Goal: Task Accomplishment & Management: Complete application form

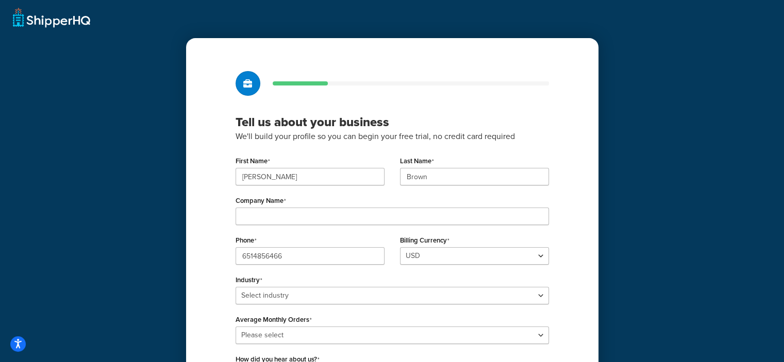
scroll to position [52, 0]
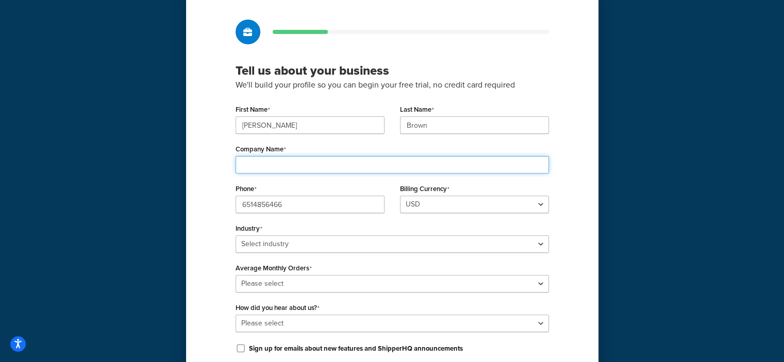
click at [249, 167] on input "Company Name" at bounding box center [392, 165] width 313 height 18
type input "Art Materials, LLC"
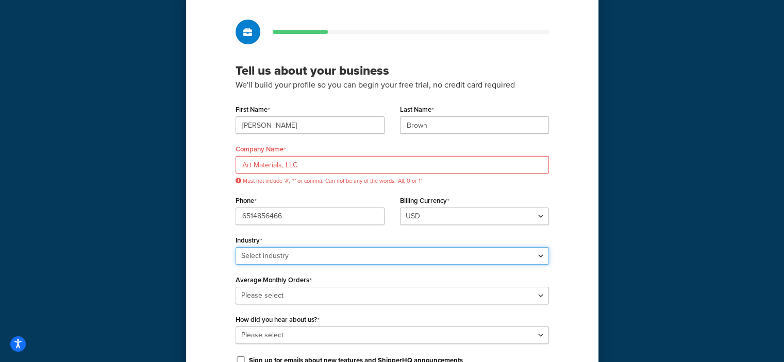
click at [538, 244] on div "Industry Select industry Automotive Adult Agriculture Alcohol, Tobacco & CBD Ar…" at bounding box center [392, 249] width 313 height 32
select select "4"
click at [236, 247] on select "Select industry Automotive Adult Agriculture Alcohol, Tobacco & CBD Arts & Craf…" at bounding box center [392, 256] width 313 height 18
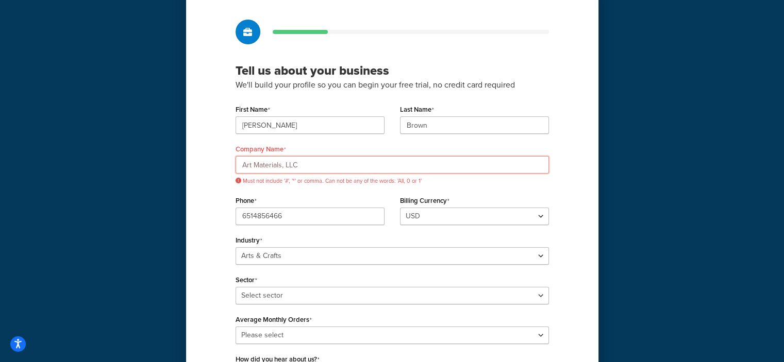
click at [283, 167] on input "Art Materials, LLC" at bounding box center [392, 165] width 313 height 18
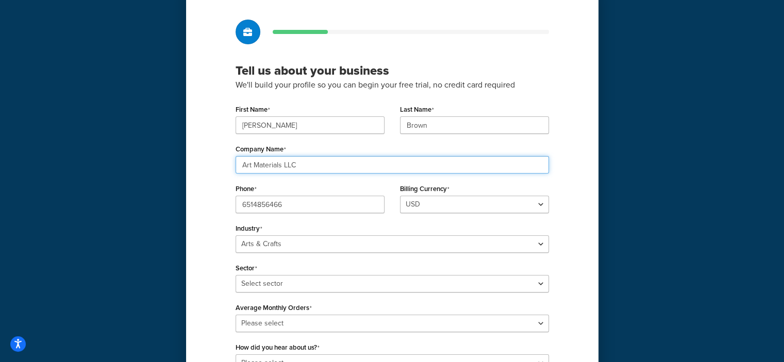
type input "Art Materials LLC"
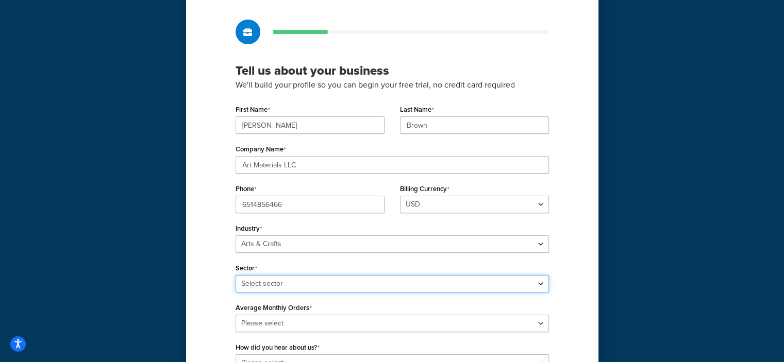
click at [539, 284] on select "Select sector Art Supplies Craft Supplies Florist Soap & Candle Stationery & Pr…" at bounding box center [392, 284] width 313 height 18
select select "11"
click at [236, 275] on select "Select sector Art Supplies Craft Supplies Florist Soap & Candle Stationery & Pr…" at bounding box center [392, 284] width 313 height 18
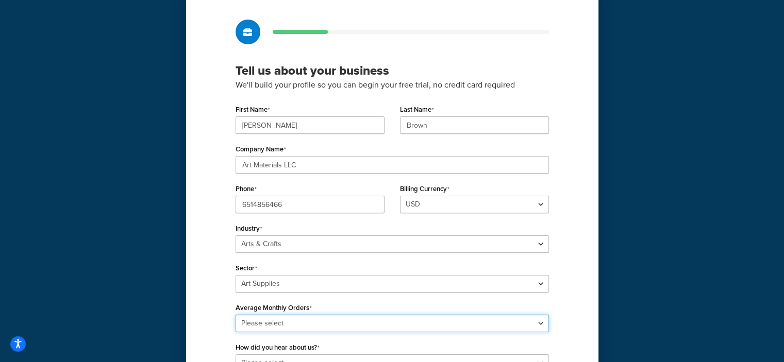
click at [541, 325] on select "Please select 0-500 501-1,000 1,001-10,000 10,001-20,000 Over 20,000" at bounding box center [392, 324] width 313 height 18
select select "1"
click at [236, 315] on select "Please select 0-500 501-1,000 1,001-10,000 10,001-20,000 Over 20,000" at bounding box center [392, 324] width 313 height 18
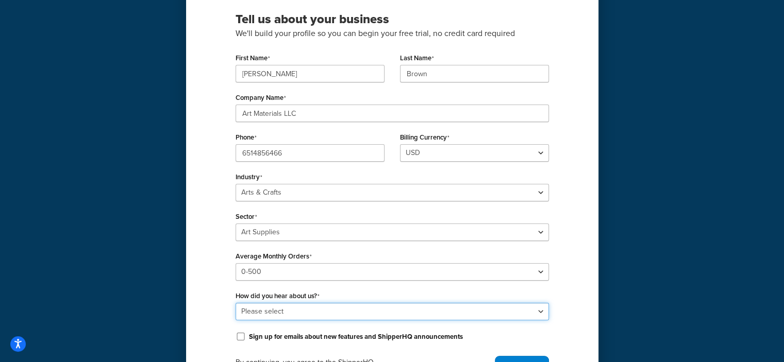
click at [540, 311] on select "Please select Online Search App Store or Marketplace Listing Referred by Agency…" at bounding box center [392, 312] width 313 height 18
select select "10"
click at [236, 303] on select "Please select Online Search App Store or Marketplace Listing Referred by Agency…" at bounding box center [392, 312] width 313 height 18
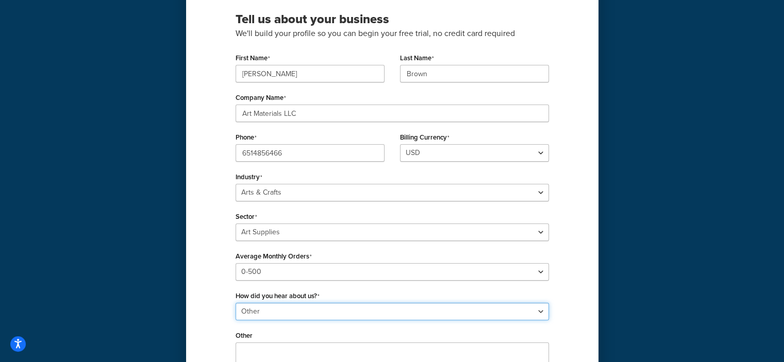
scroll to position [155, 0]
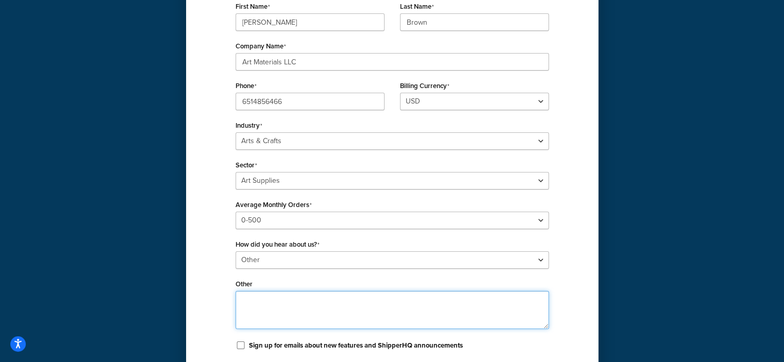
click at [251, 300] on textarea "Other" at bounding box center [392, 310] width 313 height 38
click at [252, 298] on textarea "WE are a customer of ShipperHQ and Shipstation" at bounding box center [392, 310] width 313 height 38
click at [399, 301] on textarea "We are a customer of ShipperHQ and Shipstation" at bounding box center [392, 310] width 313 height 38
click at [485, 312] on textarea "We are a customer of ShipperHQ and Shipstation on our Magento site www.artmater…" at bounding box center [392, 310] width 313 height 38
click at [517, 311] on textarea "We are a customer of ShipperHQ and Shipstation on our Magento site www.artmater…" at bounding box center [392, 310] width 313 height 38
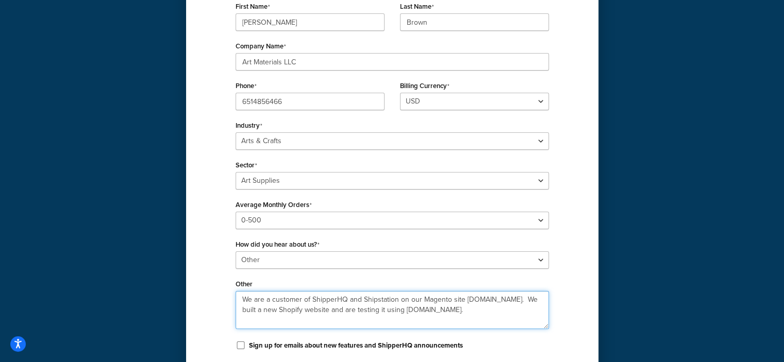
paste textarea "Brad Barmer | Sr. Implementation Manager"
click at [315, 320] on textarea "We are a customer of ShipperHQ and Shipstation on our Magento site www.artmater…" at bounding box center [392, 310] width 313 height 38
click at [519, 320] on textarea "We are a customer of ShipperHQ and Shipstation on our Magento site www.artmater…" at bounding box center [392, 310] width 313 height 38
type textarea "We are a customer of ShipperHQ and Shipstation on our Magento site www.artmater…"
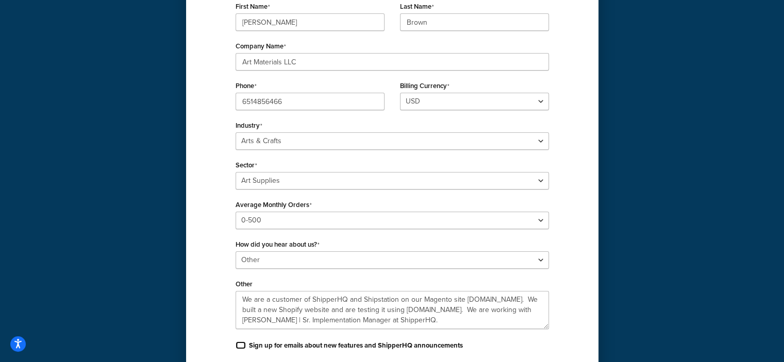
click at [241, 344] on input "Sign up for emails about new features and ShipperHQ announcements" at bounding box center [241, 346] width 10 height 8
checkbox input "true"
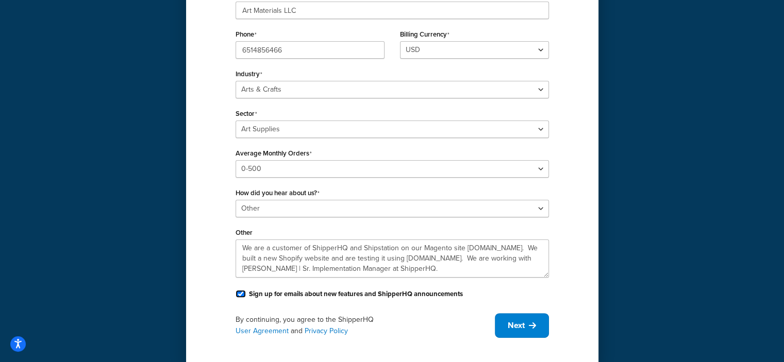
scroll to position [225, 0]
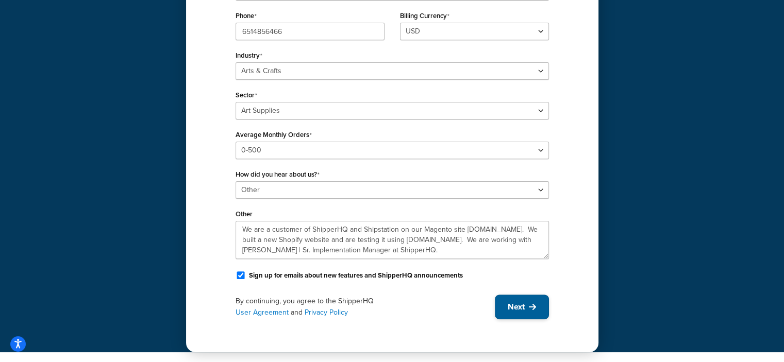
click at [530, 305] on icon at bounding box center [532, 307] width 7 height 8
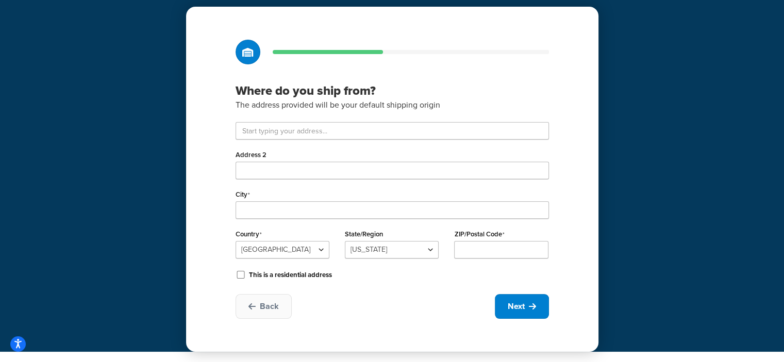
scroll to position [31, 0]
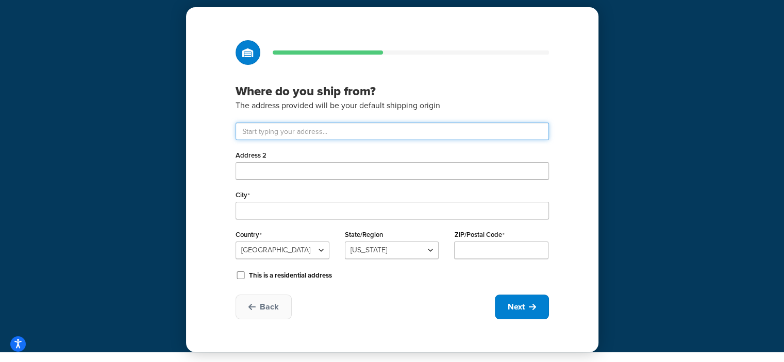
click at [251, 129] on input "text" at bounding box center [392, 132] width 313 height 18
type input "811 Washington Ave"
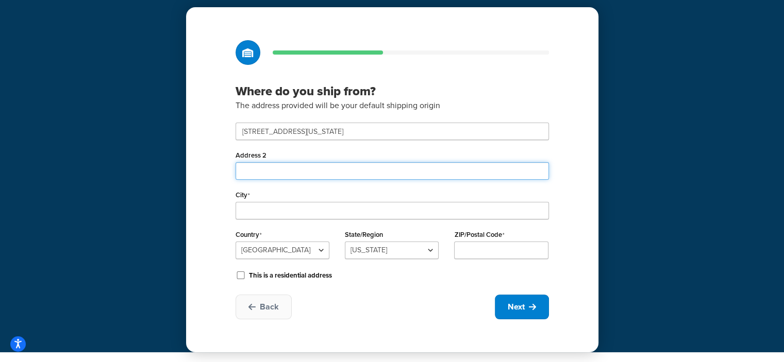
type input "Suite 101"
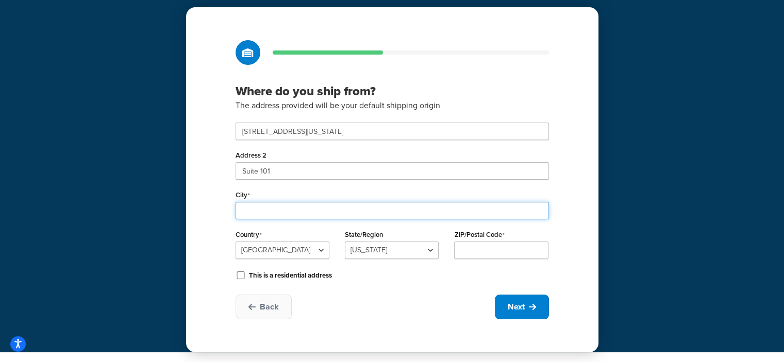
type input "Detroit Lakes"
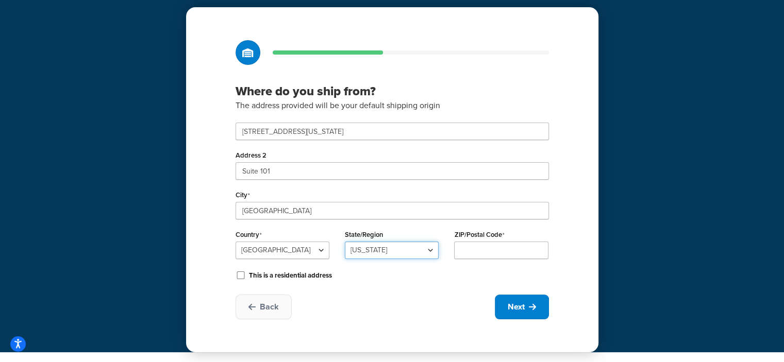
select select "23"
type input "56501"
click at [522, 306] on span "Next" at bounding box center [516, 307] width 17 height 11
select select "1"
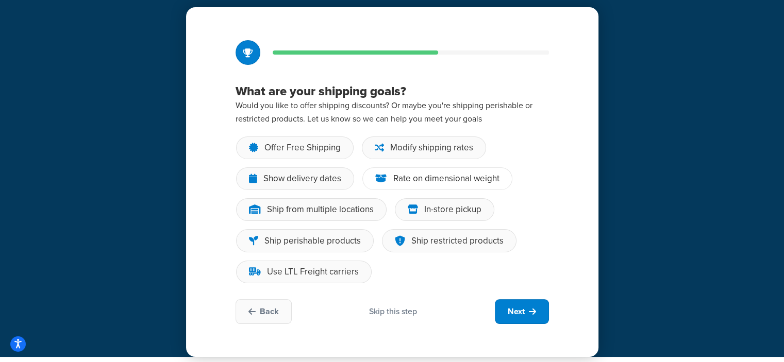
click at [414, 175] on div "Rate on dimensional weight" at bounding box center [446, 179] width 106 height 10
click at [0, 0] on input "Rate on dimensional weight" at bounding box center [0, 0] width 0 height 0
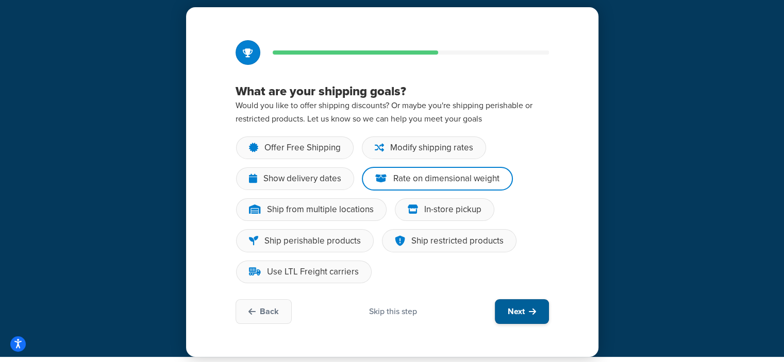
click at [513, 306] on span "Next" at bounding box center [516, 311] width 17 height 11
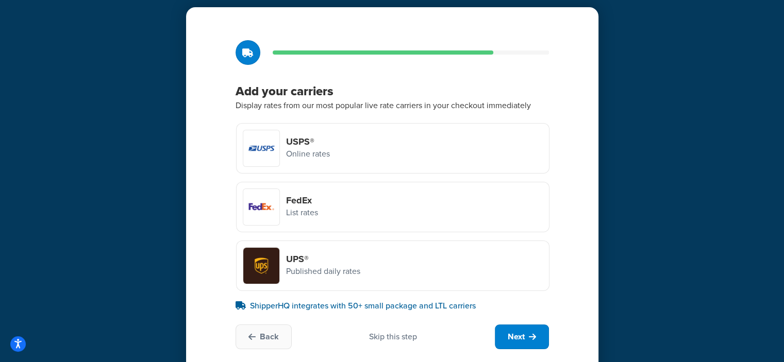
click at [296, 146] on h4 "USPS®" at bounding box center [308, 141] width 44 height 11
click at [0, 0] on input "USPS® Online rates" at bounding box center [0, 0] width 0 height 0
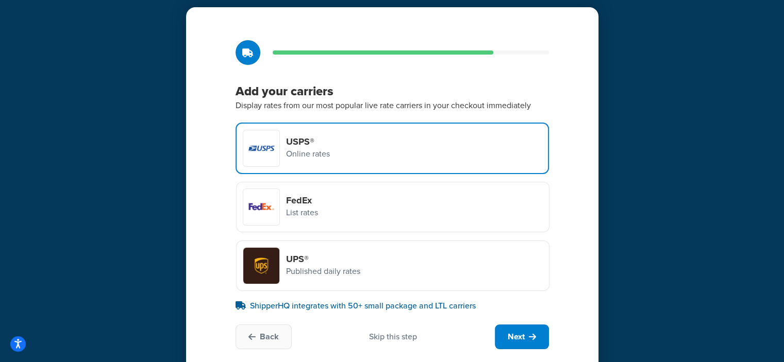
click at [305, 267] on p "Published daily rates" at bounding box center [323, 271] width 74 height 13
click at [0, 0] on input "UPS® Published daily rates" at bounding box center [0, 0] width 0 height 0
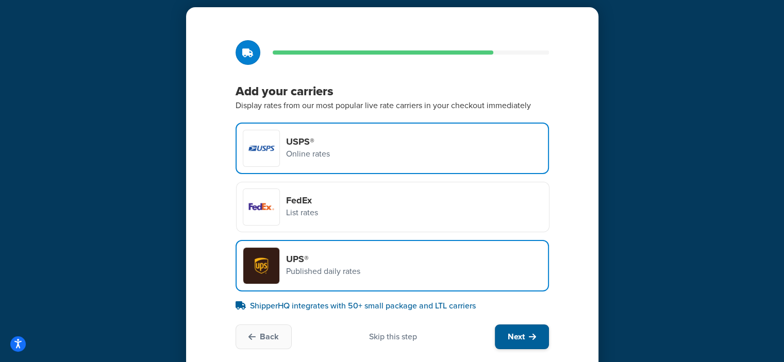
click at [519, 334] on span "Next" at bounding box center [516, 336] width 17 height 11
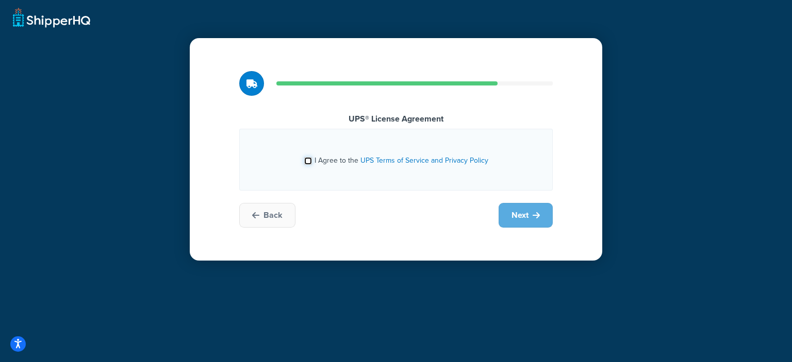
click at [305, 159] on input "I Agree to the UPS Terms of Service and Privacy Policy" at bounding box center [308, 161] width 8 height 8
checkbox input "true"
click at [519, 211] on span "Next" at bounding box center [519, 215] width 17 height 11
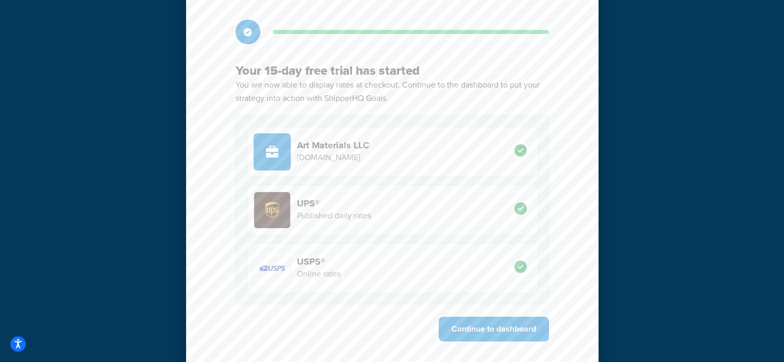
scroll to position [73, 0]
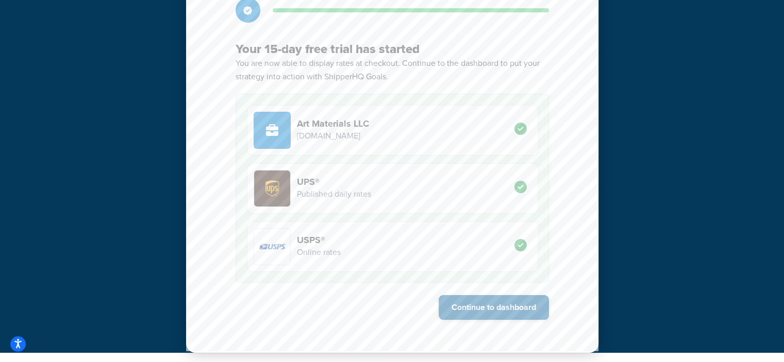
click at [495, 307] on button "Continue to dashboard" at bounding box center [494, 307] width 110 height 25
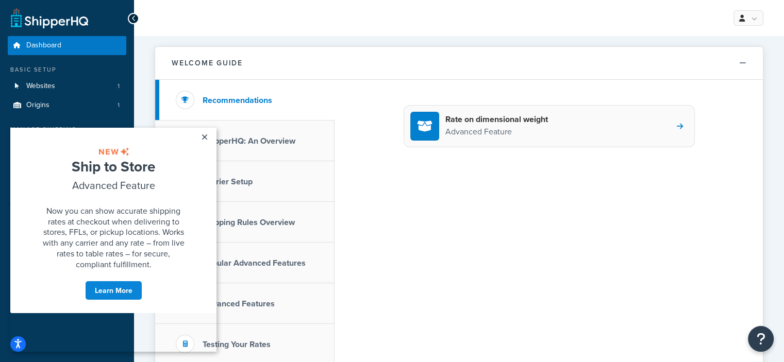
click at [680, 127] on icon at bounding box center [680, 126] width 6 height 7
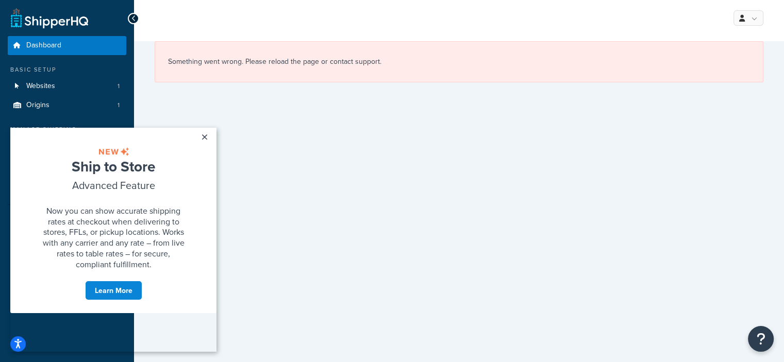
click at [135, 16] on icon at bounding box center [133, 18] width 5 height 7
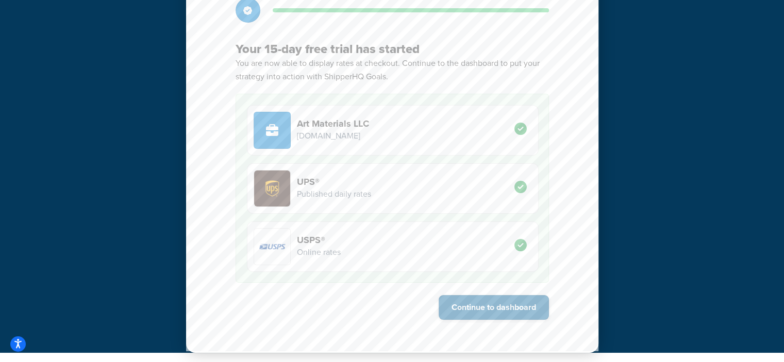
click at [499, 307] on button "Continue to dashboard" at bounding box center [494, 307] width 110 height 25
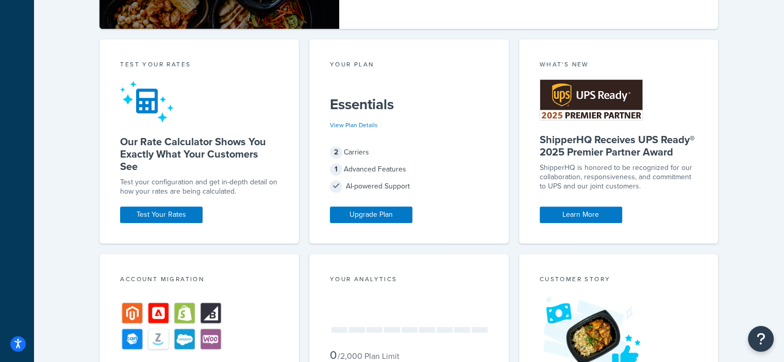
scroll to position [567, 0]
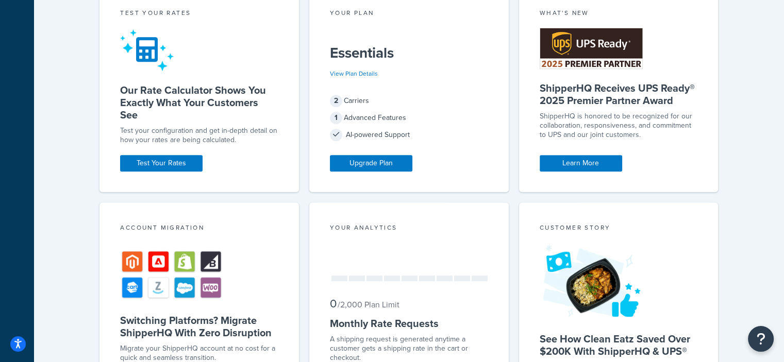
click at [182, 264] on img at bounding box center [171, 275] width 103 height 54
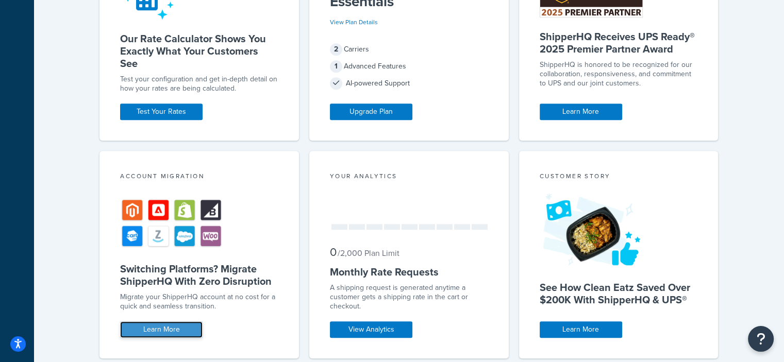
click at [159, 331] on link "Learn More" at bounding box center [161, 330] width 82 height 16
